Goal: Task Accomplishment & Management: Manage account settings

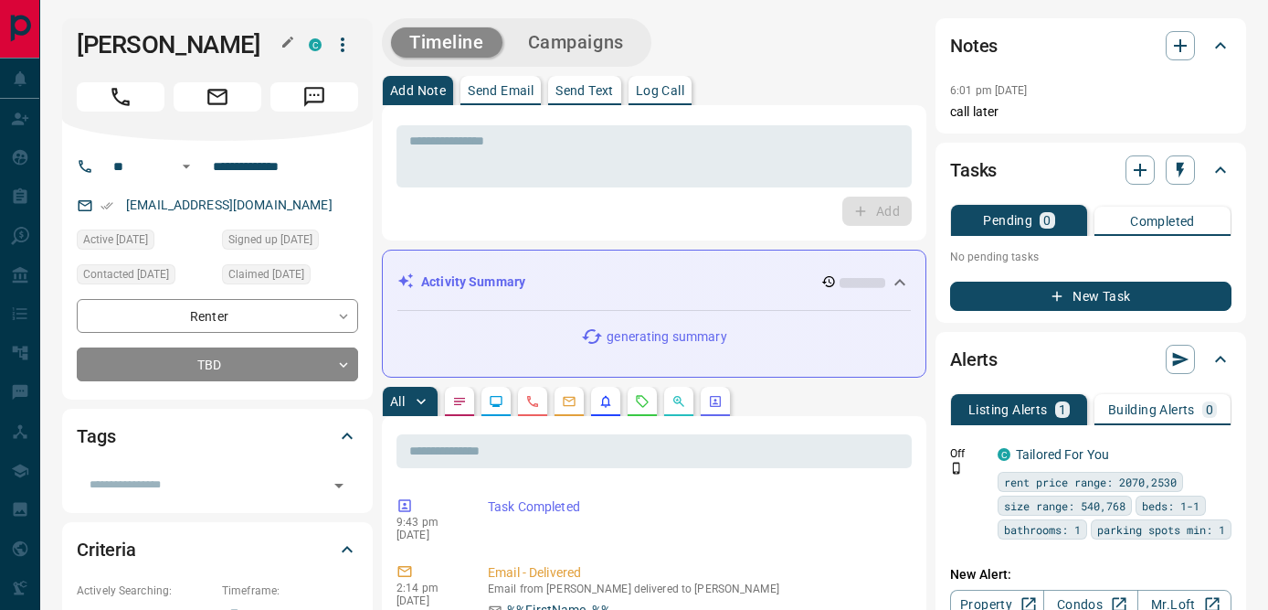
drag, startPoint x: 82, startPoint y: 45, endPoint x: 252, endPoint y: 45, distance: 170.0
click at [252, 45] on h1 "[PERSON_NAME]" at bounding box center [179, 44] width 205 height 29
copy h1 "[PERSON_NAME]"
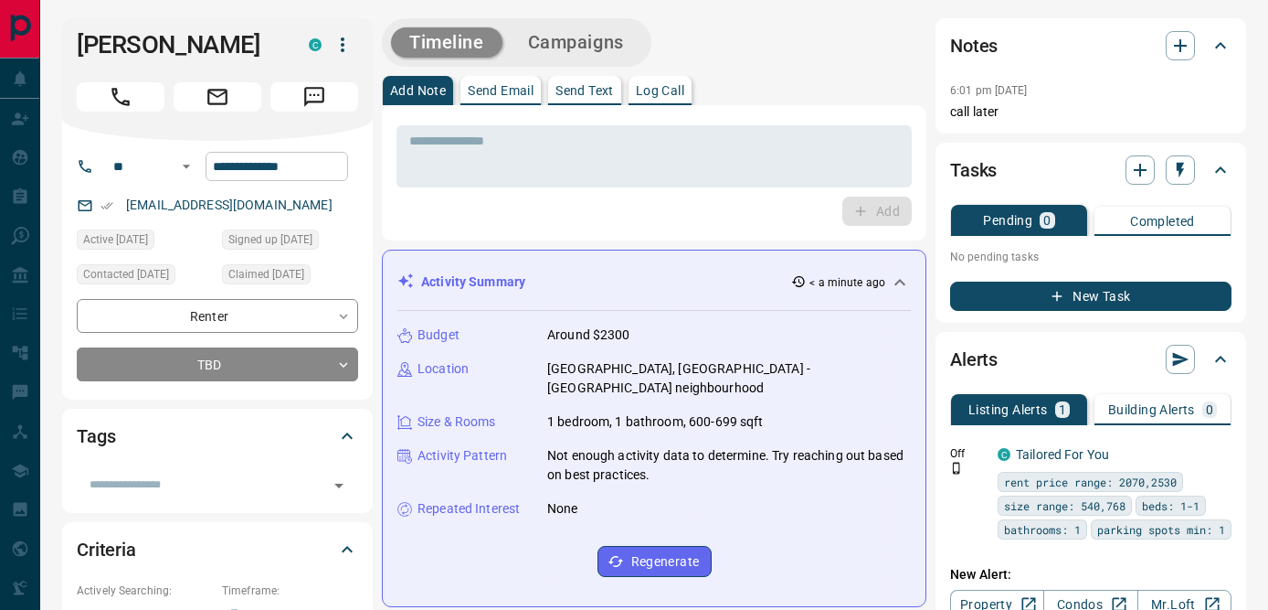
click at [249, 170] on input "**********" at bounding box center [277, 166] width 143 height 29
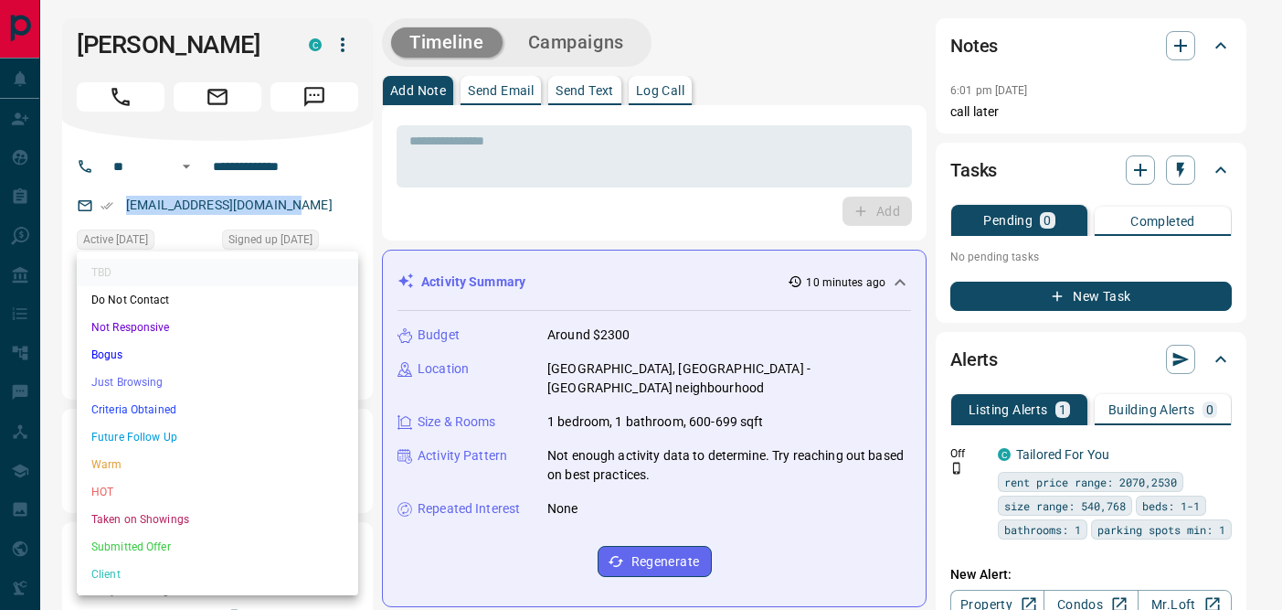
click at [179, 324] on li "Not Responsive" at bounding box center [217, 326] width 281 height 27
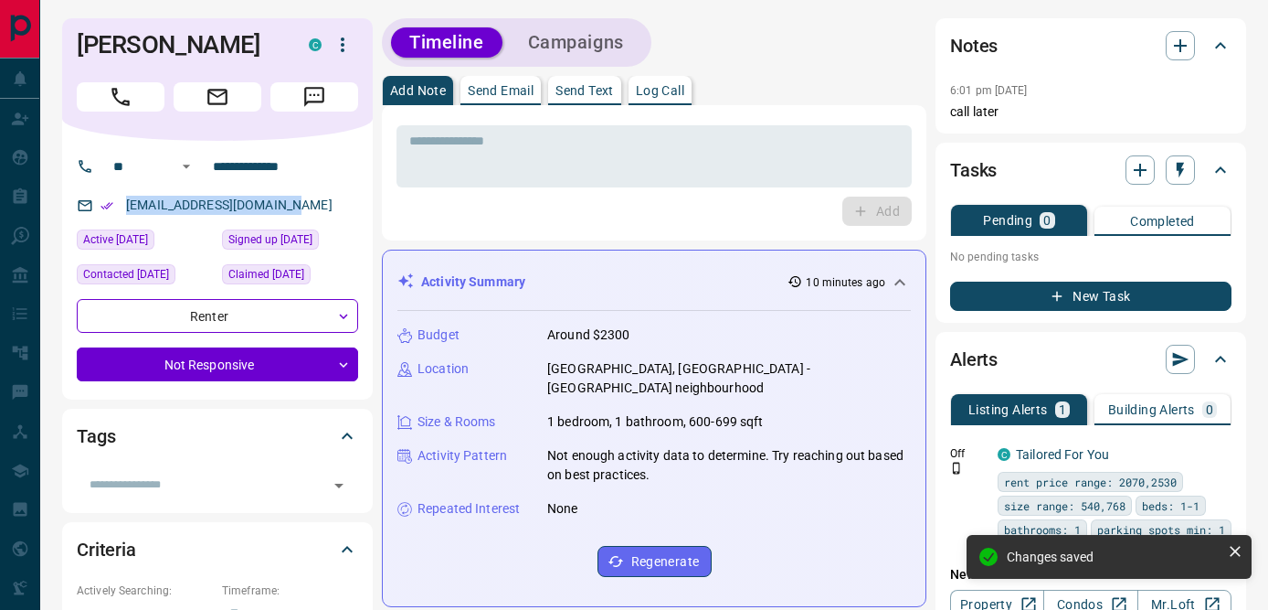
type input "*"
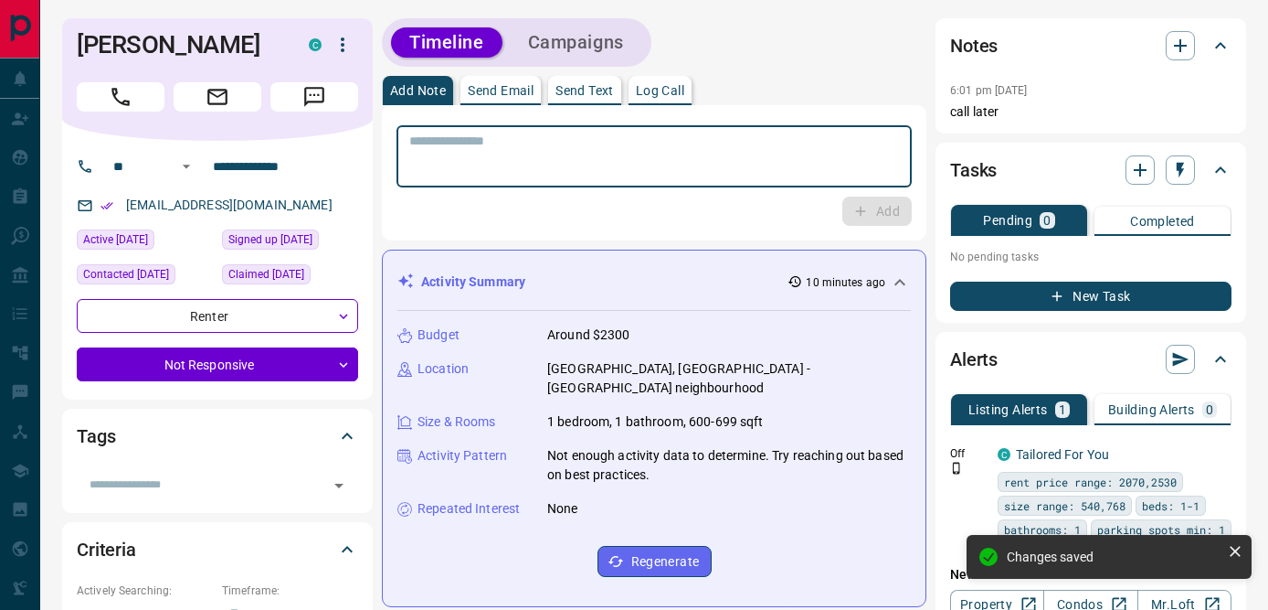
click at [439, 157] on textarea at bounding box center [654, 156] width 490 height 47
type textarea "**********"
click at [882, 210] on button "Add" at bounding box center [877, 210] width 69 height 29
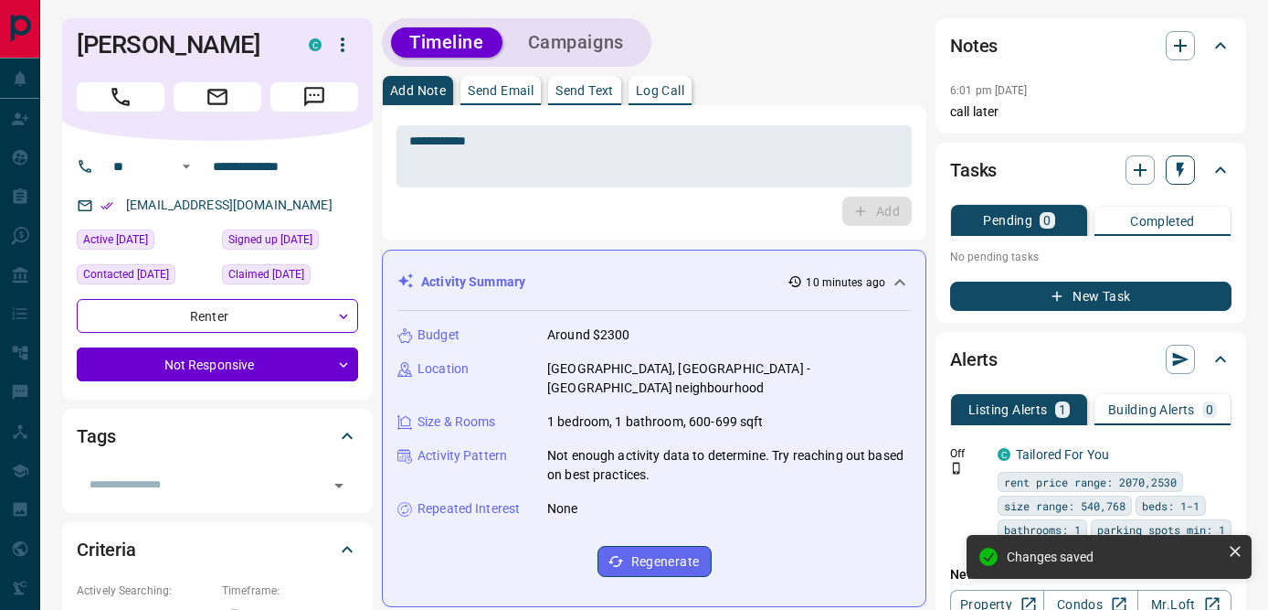
click at [1182, 175] on icon "button" at bounding box center [1181, 170] width 18 height 18
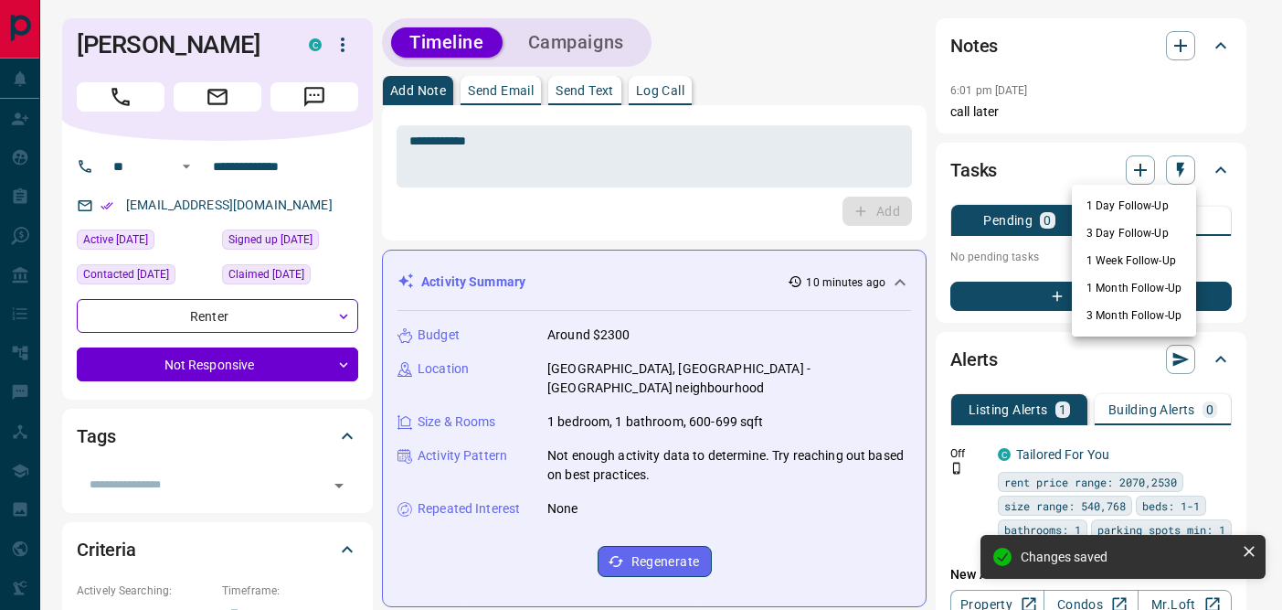
click at [1107, 207] on li "1 Day Follow-Up" at bounding box center [1134, 205] width 124 height 27
